Goal: Navigation & Orientation: Find specific page/section

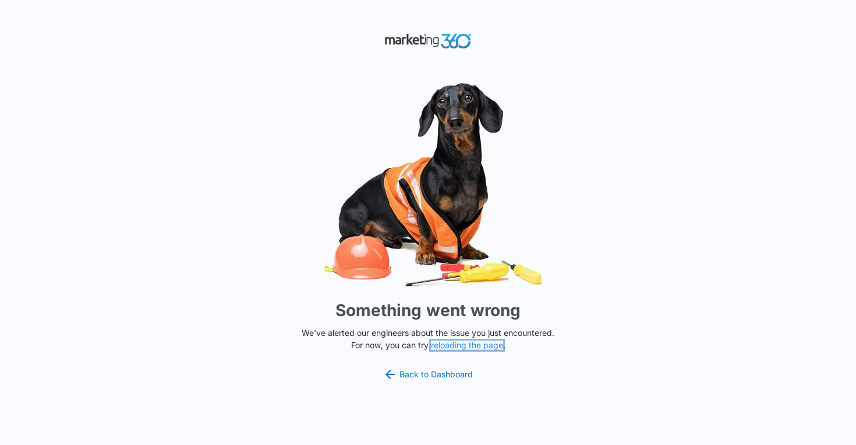
click at [468, 346] on button "reloading the page" at bounding box center [467, 344] width 72 height 9
click at [447, 369] on link "Back to Dashboard" at bounding box center [428, 374] width 90 height 14
